Goal: Navigation & Orientation: Find specific page/section

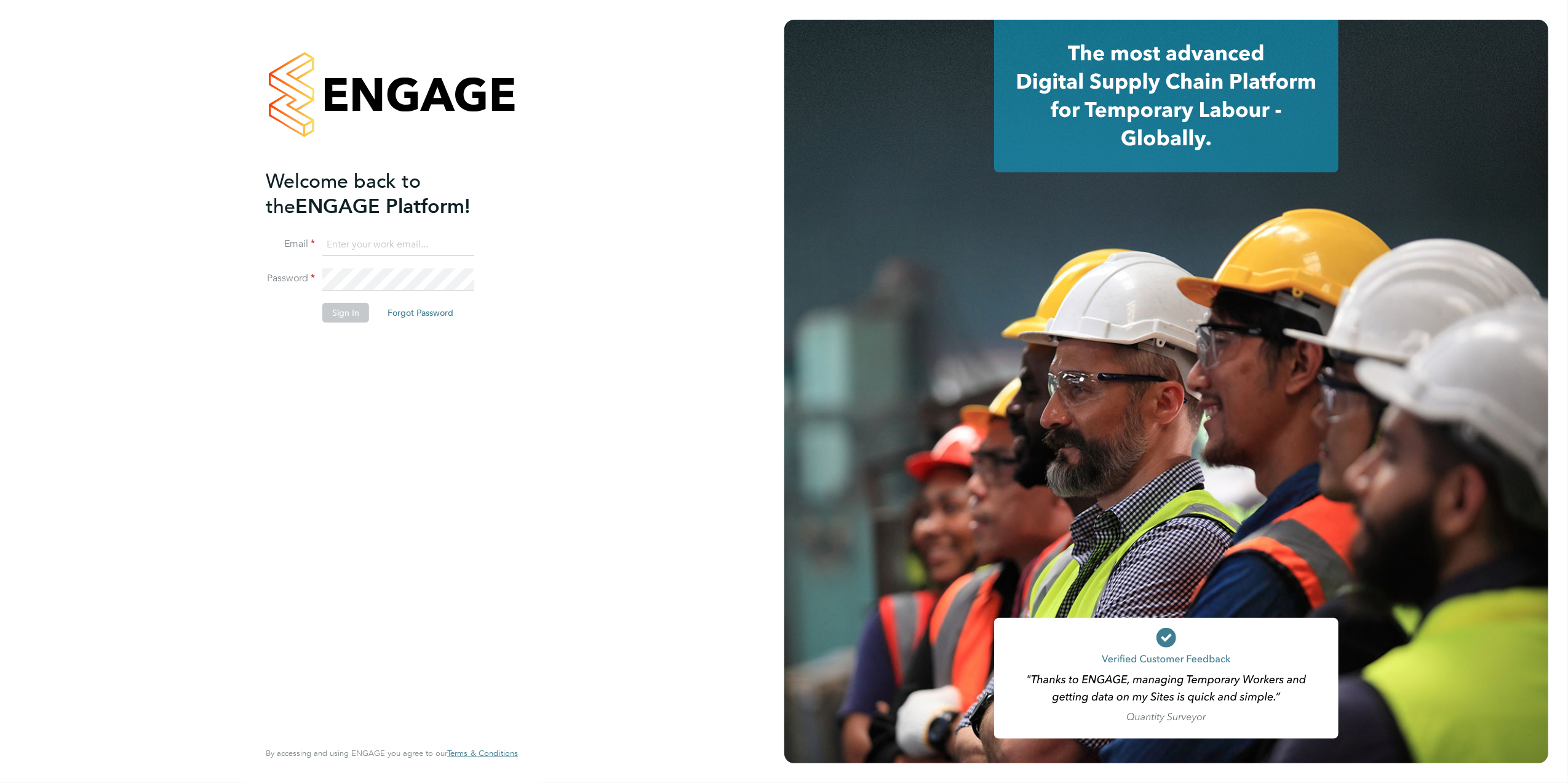
type input "[PERSON_NAME][EMAIL_ADDRESS][DOMAIN_NAME]"
click at [332, 306] on button "Sign In" at bounding box center [345, 312] width 47 height 20
click at [340, 310] on div "Sorry, we are having problems connecting to our services." at bounding box center [392, 392] width 784 height 783
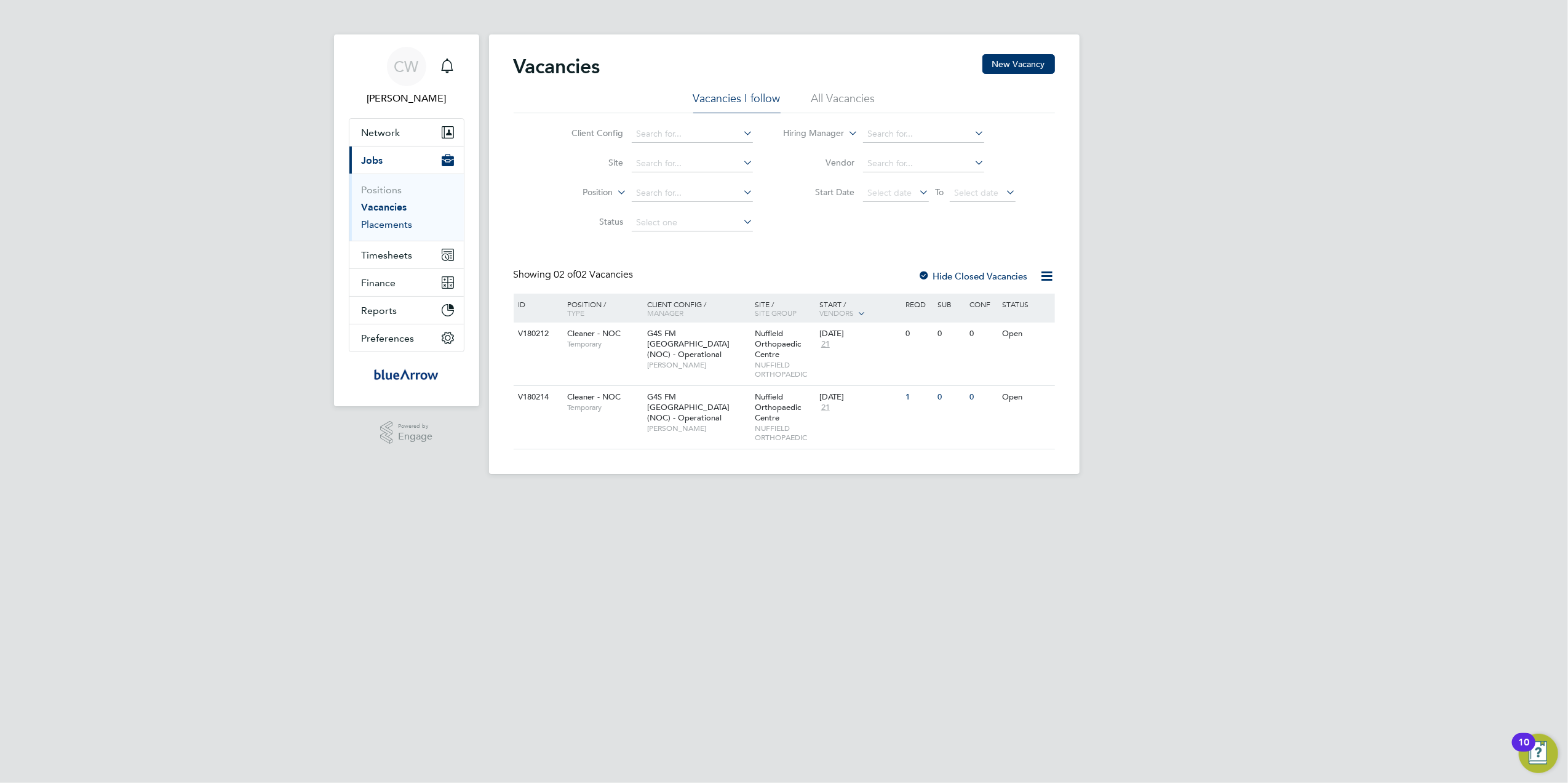
click at [390, 219] on link "Placements" at bounding box center [387, 224] width 51 height 12
